Goal: Task Accomplishment & Management: Use online tool/utility

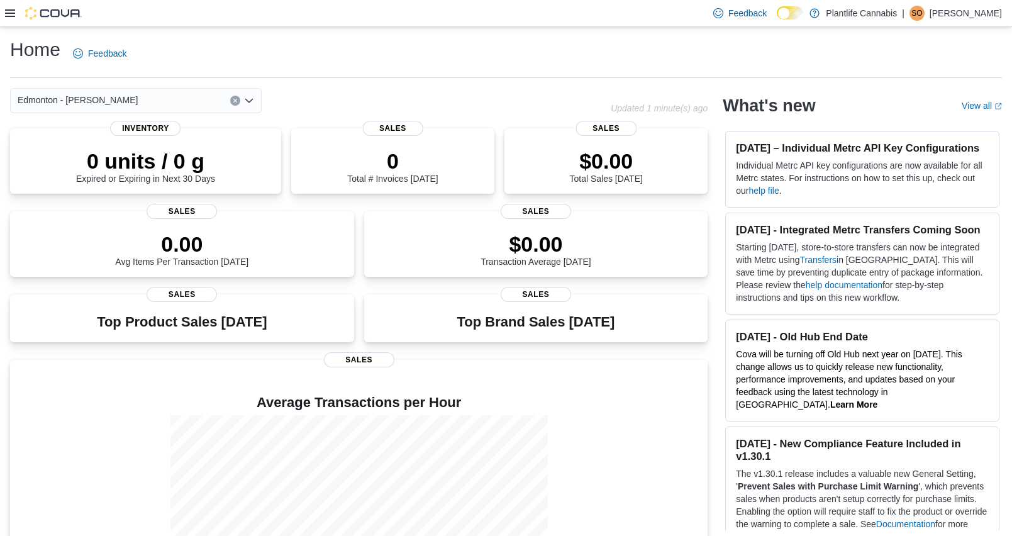
click at [12, 11] on icon at bounding box center [10, 13] width 10 height 10
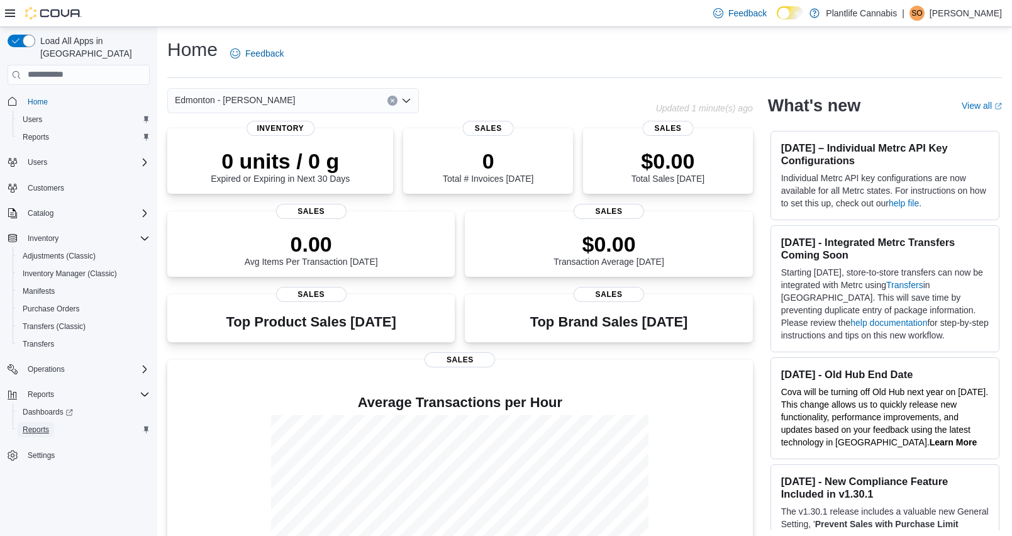
click at [49, 424] on span "Reports" at bounding box center [36, 429] width 26 height 10
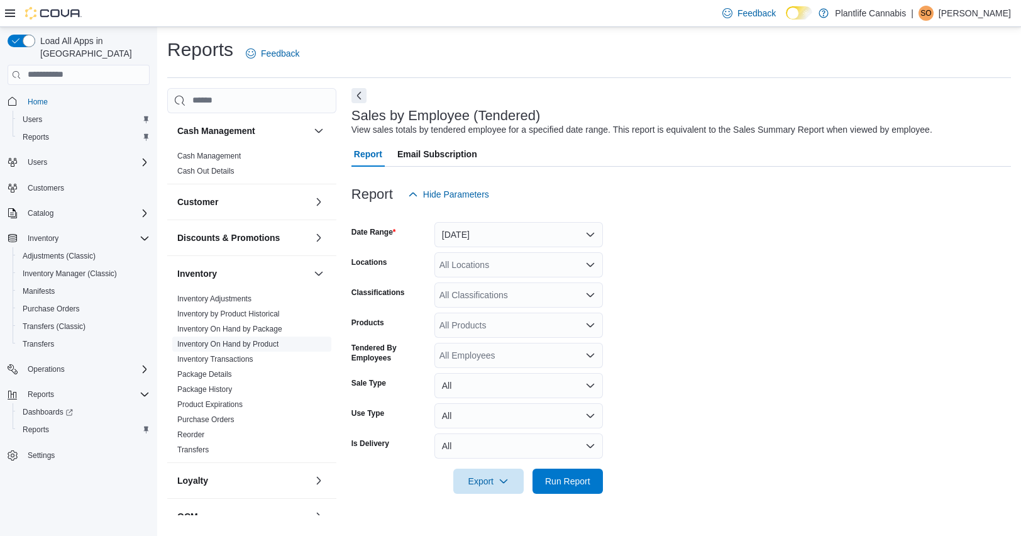
click at [261, 339] on link "Inventory On Hand by Product" at bounding box center [227, 343] width 101 height 9
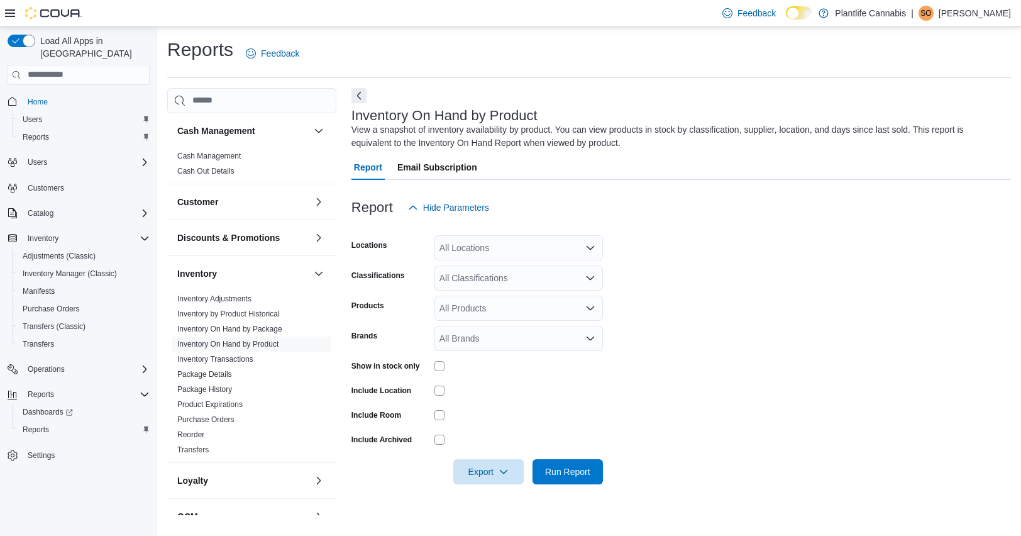
click at [560, 258] on div "All Locations" at bounding box center [518, 247] width 168 height 25
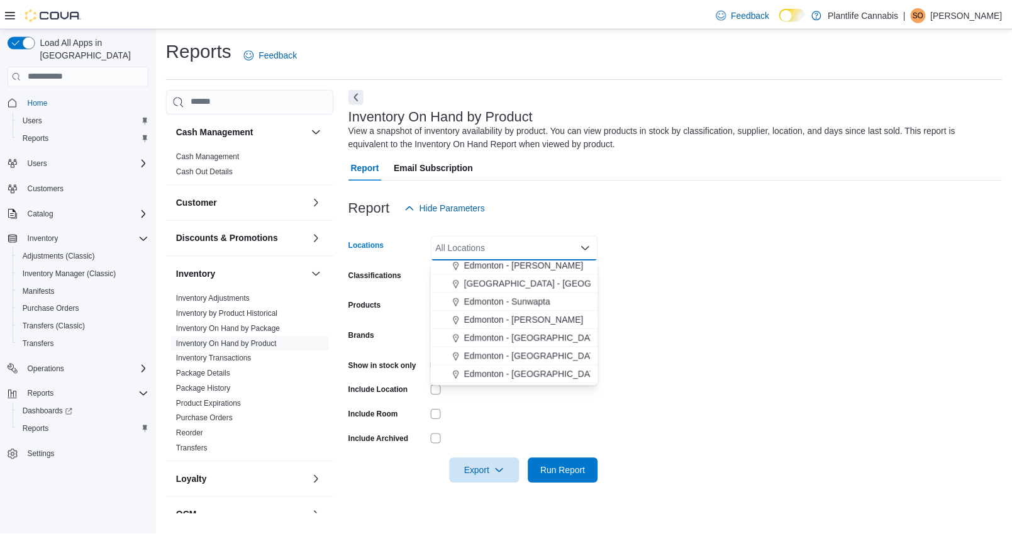
scroll to position [290, 0]
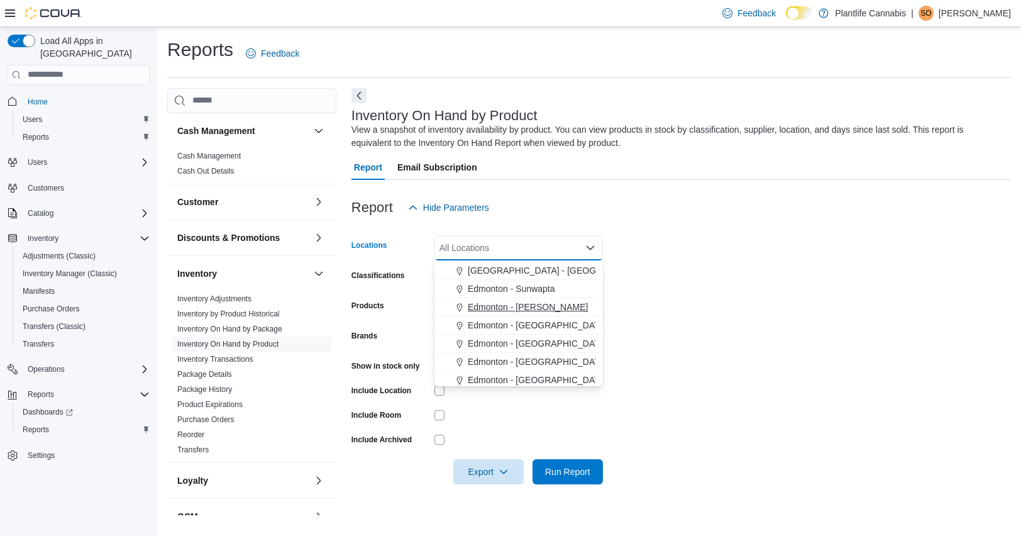
click at [557, 305] on span "Edmonton - Terra Losa" at bounding box center [528, 307] width 120 height 13
drag, startPoint x: 713, startPoint y: 306, endPoint x: 692, endPoint y: 329, distance: 31.6
click at [713, 306] on form "Locations Edmonton - Terra Losa Combo box. Selected. Edmonton - Terra Losa. Pre…" at bounding box center [680, 352] width 659 height 264
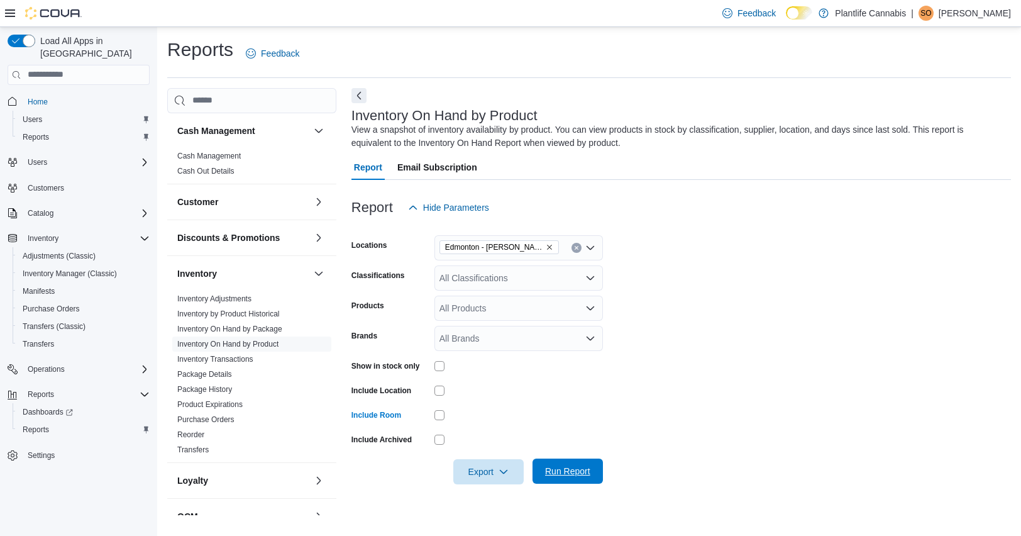
click at [576, 477] on span "Run Report" at bounding box center [567, 471] width 45 height 13
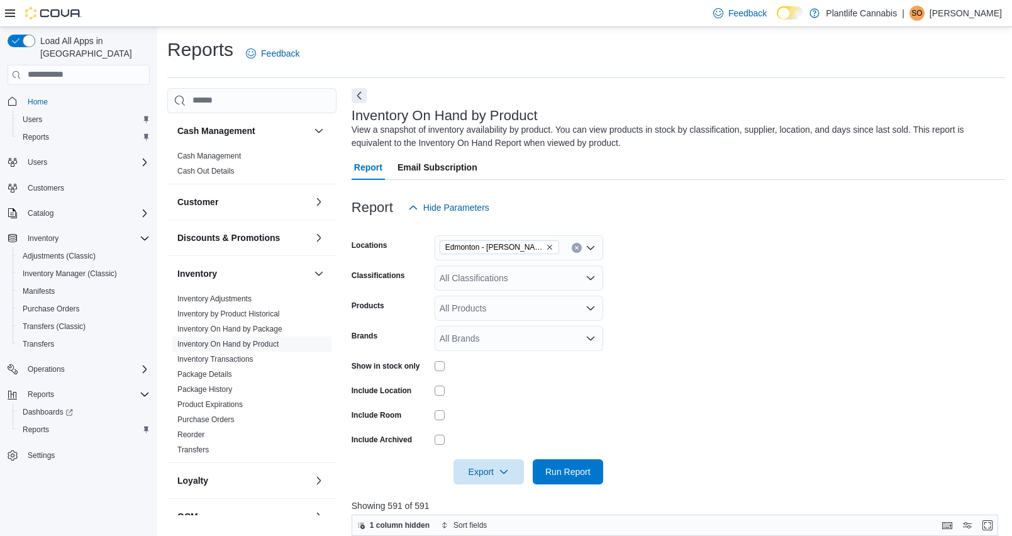
scroll to position [417, 0]
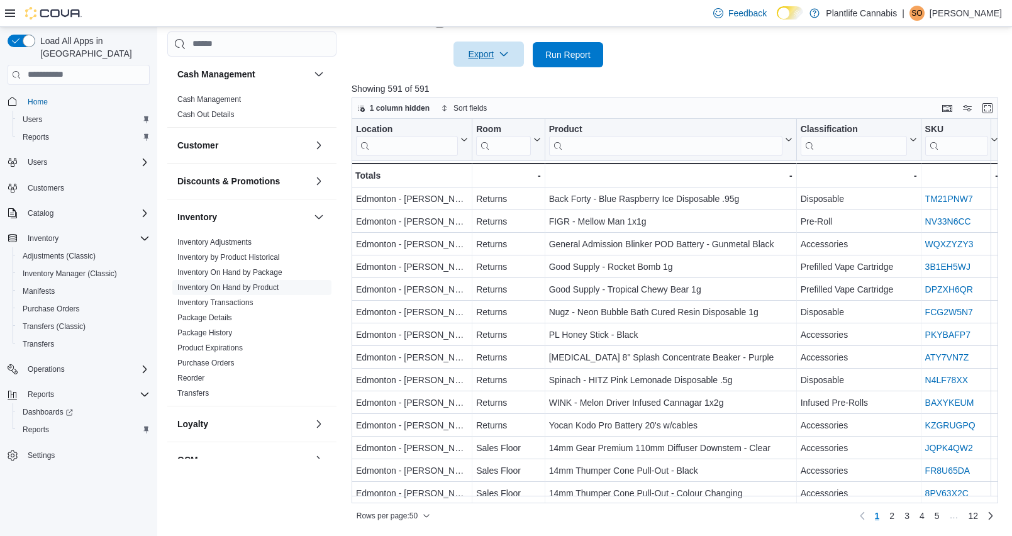
click at [478, 61] on span "Export" at bounding box center [488, 53] width 55 height 25
click at [477, 79] on span "Export to Excel" at bounding box center [489, 80] width 57 height 10
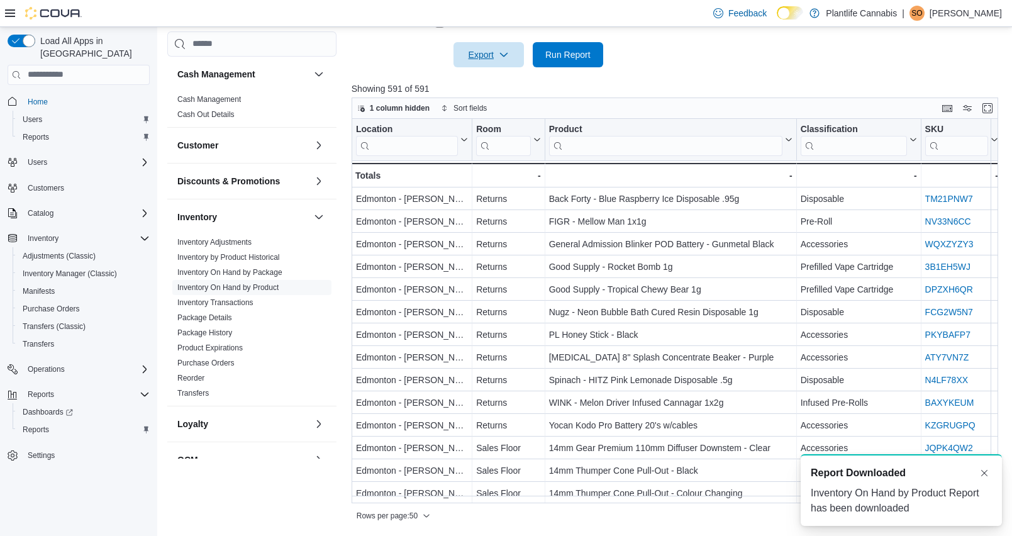
scroll to position [0, 0]
